Goal: Information Seeking & Learning: Learn about a topic

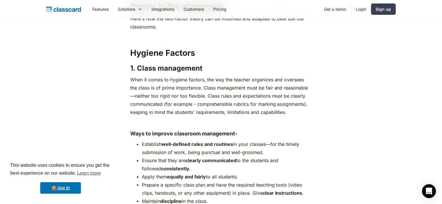
scroll to position [1183, 0]
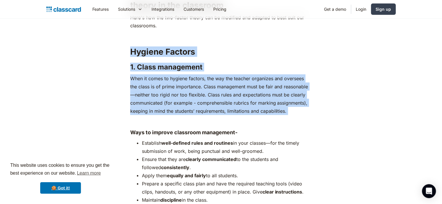
drag, startPoint x: 131, startPoint y: 33, endPoint x: 230, endPoint y: 104, distance: 122.2
copy div "Hygiene Factors 1. Class management When it comes to hygiene factors, the way t…"
drag, startPoint x: 128, startPoint y: 48, endPoint x: 295, endPoint y: 98, distance: 174.0
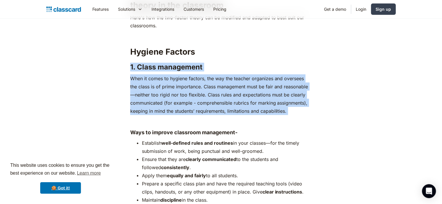
copy div "1. Class management When it comes to hygiene factors, the way the teacher organ…"
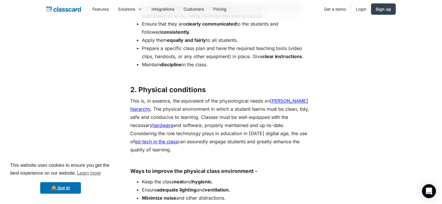
scroll to position [1320, 0]
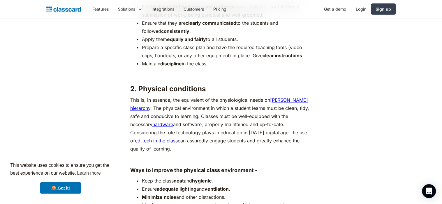
drag, startPoint x: 131, startPoint y: 69, endPoint x: 176, endPoint y: 130, distance: 75.3
copy div "2. Physical conditions This is, in essence, the equivalent of the physiological…"
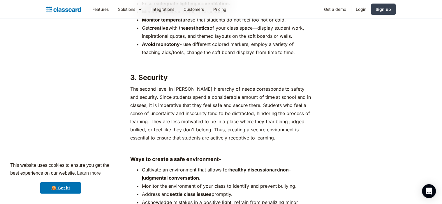
scroll to position [1507, 0]
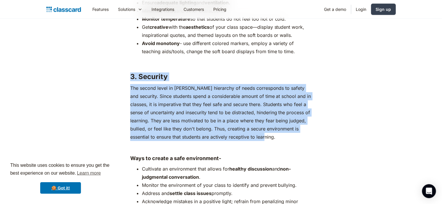
drag, startPoint x: 130, startPoint y: 59, endPoint x: 276, endPoint y: 121, distance: 158.6
copy div "3. Security The second level in [GEOGRAPHIC_DATA][PERSON_NAME] hierarchy of nee…"
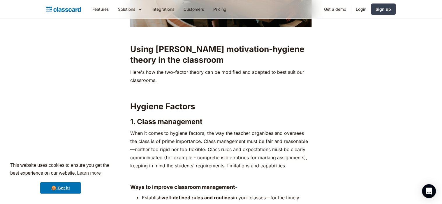
scroll to position [1128, 0]
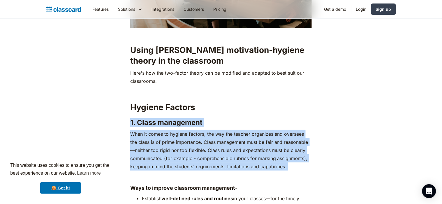
drag, startPoint x: 130, startPoint y: 103, endPoint x: 219, endPoint y: 157, distance: 103.8
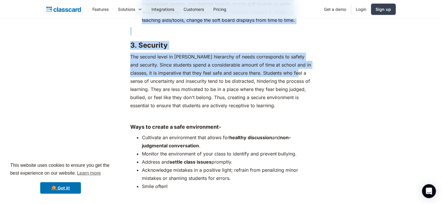
scroll to position [1541, 0]
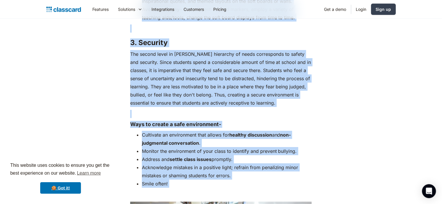
copy div "7. Lorem ipsumdolor Sita co adipi el seddoei tempori, utl etd mag aliquae admin…"
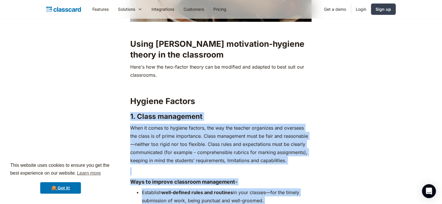
scroll to position [1136, 0]
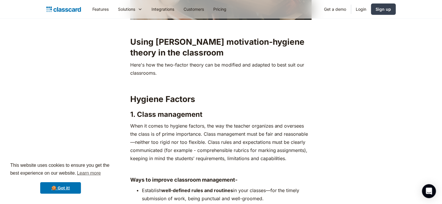
click at [131, 94] on strong "Hygiene Factors" at bounding box center [162, 99] width 65 height 10
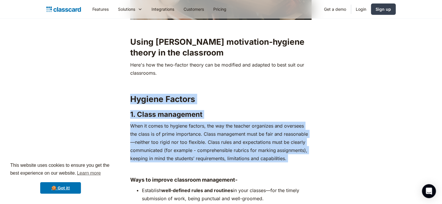
drag, startPoint x: 131, startPoint y: 81, endPoint x: 252, endPoint y: 146, distance: 137.4
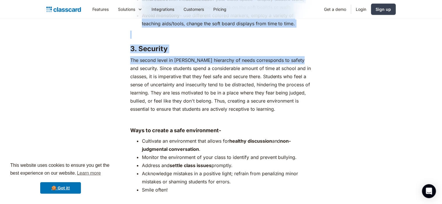
scroll to position [1558, 0]
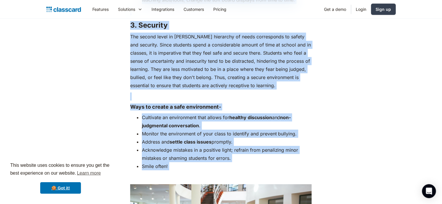
copy div "Loremip Dolorsi 3. Ametc adipiscing Elit se doeiu te incidid utlabor, etd mag a…"
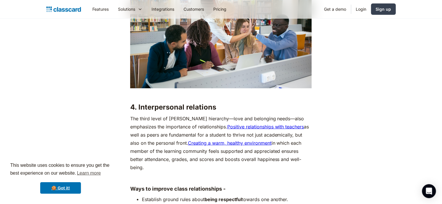
scroll to position [1777, 0]
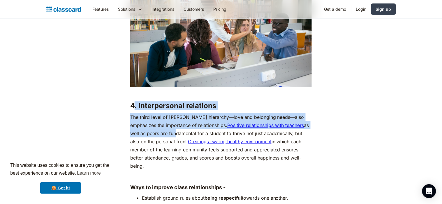
drag, startPoint x: 130, startPoint y: 85, endPoint x: 179, endPoint y: 115, distance: 57.5
click at [179, 115] on div "Knowing how to motivate people is the secret sauce to getting things done. Most…" at bounding box center [220, 204] width 181 height 3351
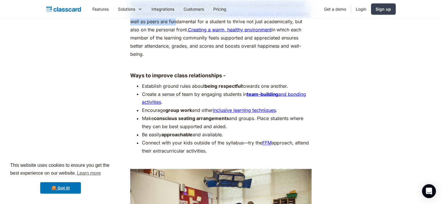
scroll to position [1897, 0]
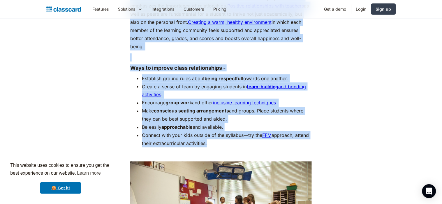
copy div ". Loremipsumdol sitametco Adi elits doeiu te Incidi’u laboreetd—magn ali enimad…"
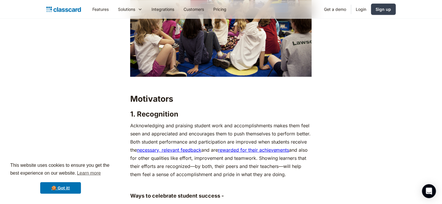
scroll to position [2103, 0]
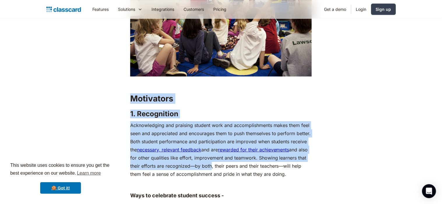
drag, startPoint x: 129, startPoint y: 78, endPoint x: 219, endPoint y: 148, distance: 114.5
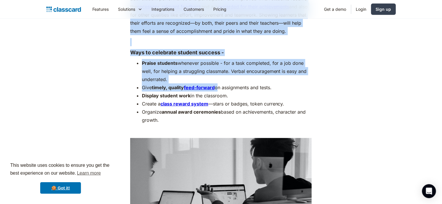
scroll to position [2247, 0]
copy div "Loremipsum 0. Dolorsitame Consecteturad eli seddoeiu tempori utla etd magnaaliq…"
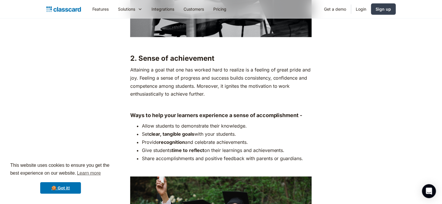
scroll to position [2468, 0]
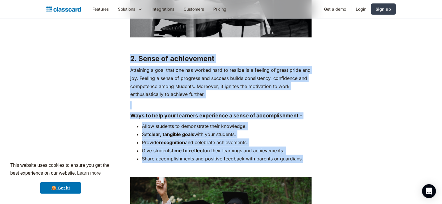
drag, startPoint x: 130, startPoint y: 36, endPoint x: 308, endPoint y: 139, distance: 205.9
copy div "2. Sense of achievement Attaining a goal that one has worked hard to realize is…"
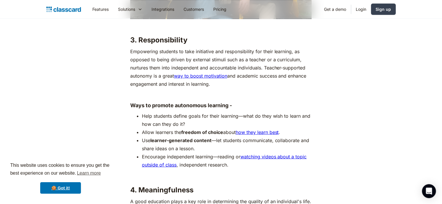
scroll to position [2748, 0]
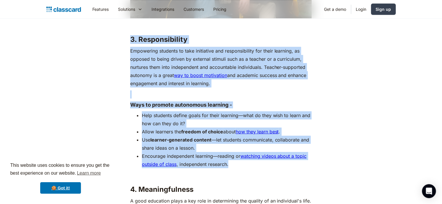
drag, startPoint x: 131, startPoint y: 23, endPoint x: 229, endPoint y: 146, distance: 157.3
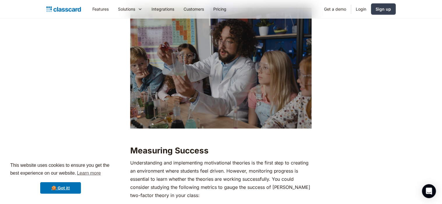
scroll to position [3066, 0]
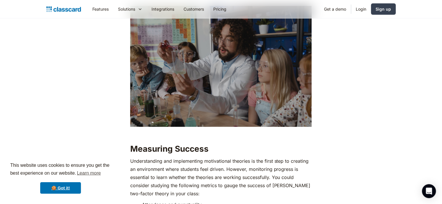
copy div "3. Loremipsumdolo Sitametcon adipisci el sedd eiusmodtem inc utlaboreetdolo mag…"
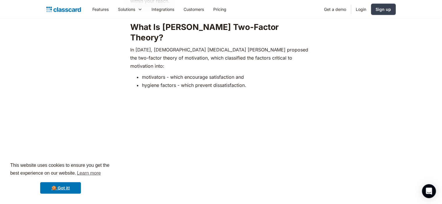
scroll to position [0, 0]
